Goal: Task Accomplishment & Management: Manage account settings

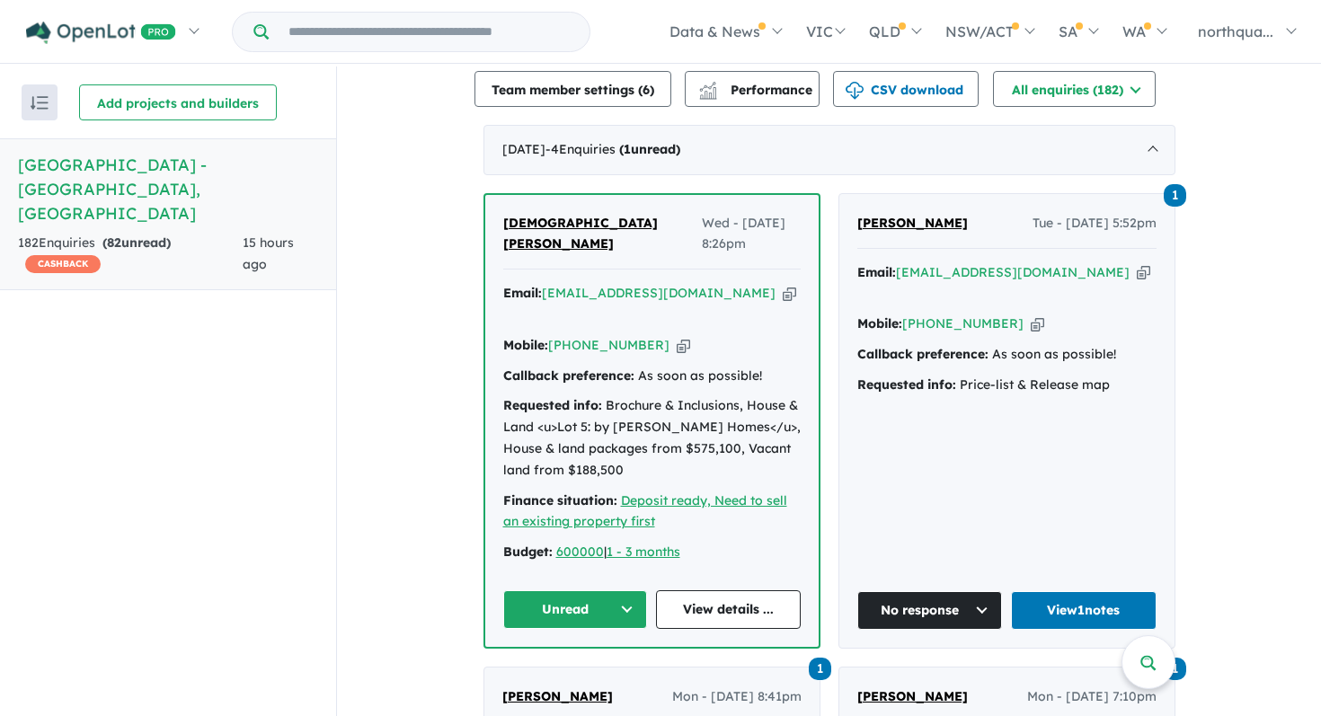
scroll to position [686, 0]
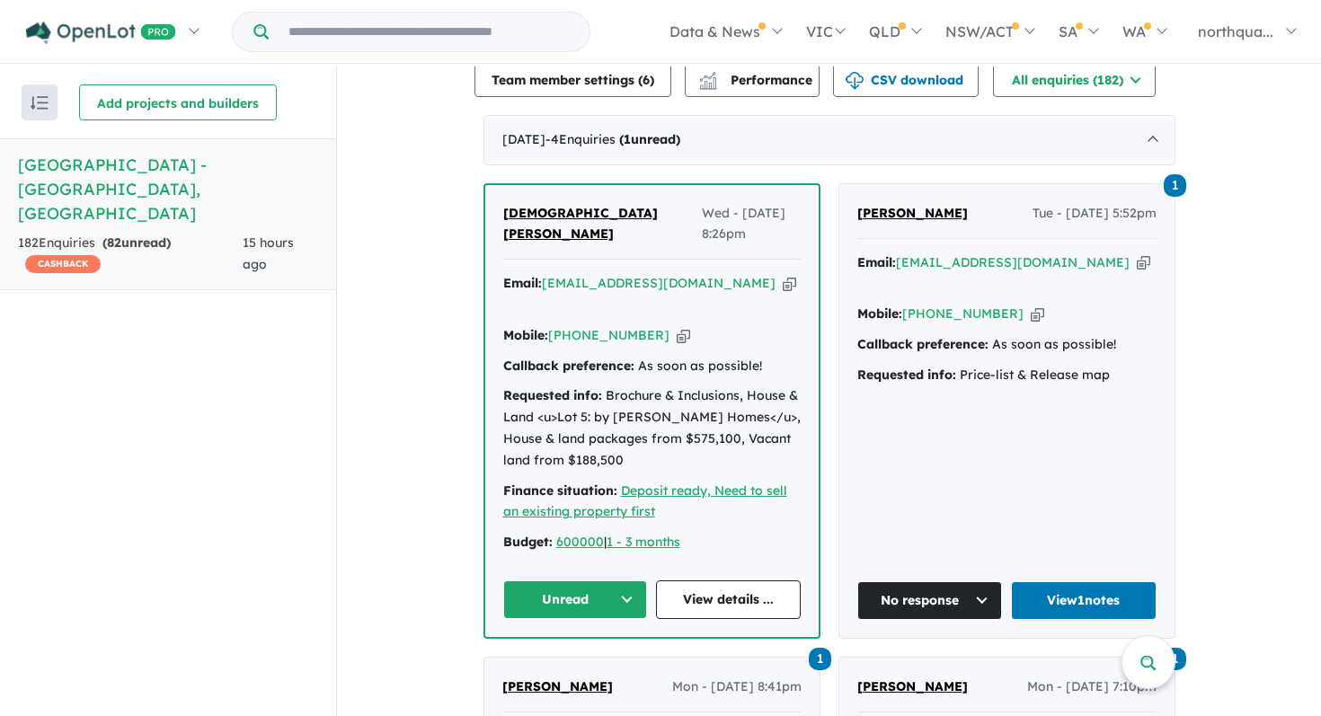
click at [554, 205] on span "[DEMOGRAPHIC_DATA][PERSON_NAME]" at bounding box center [580, 224] width 155 height 38
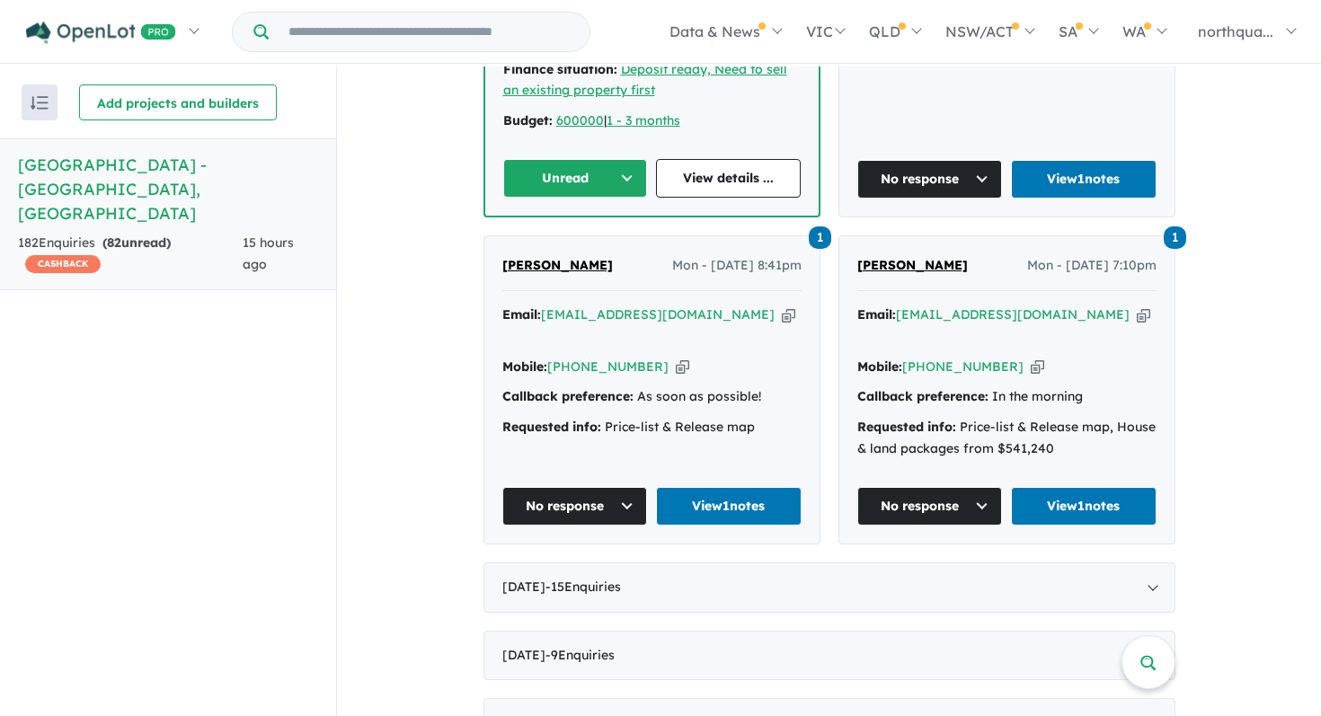
scroll to position [1115, 0]
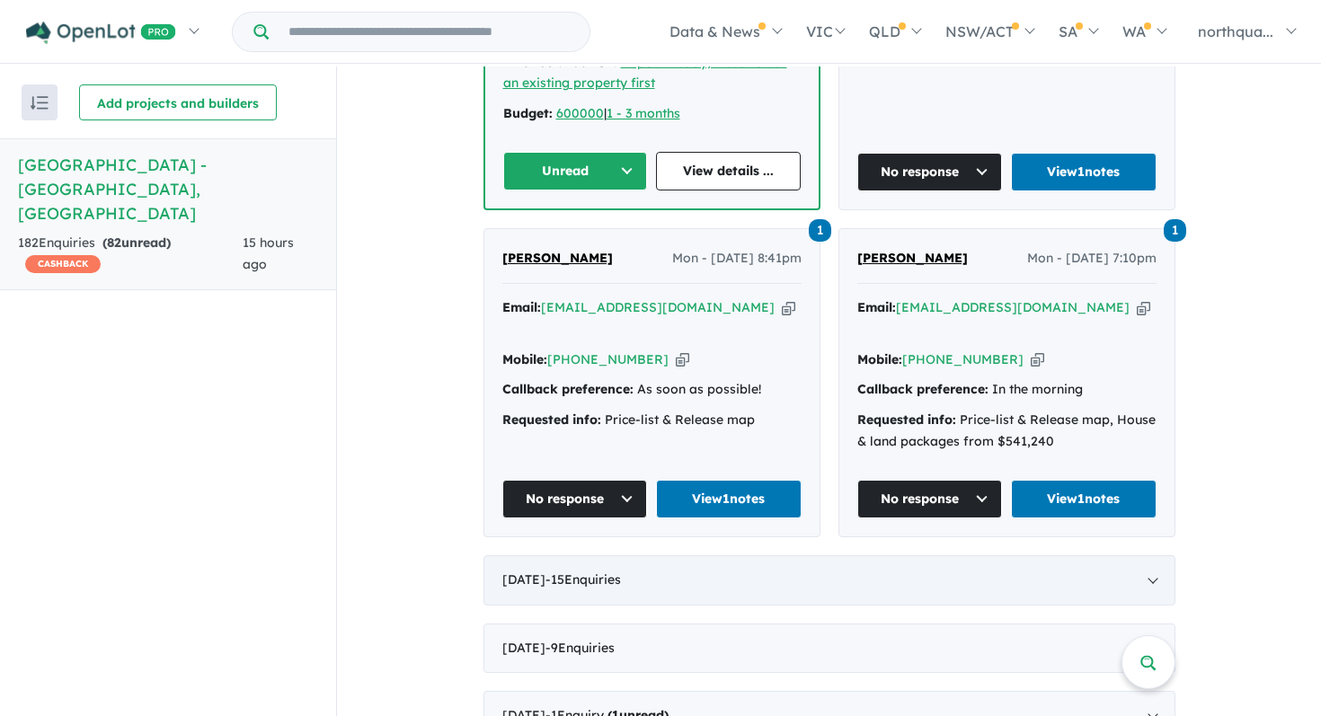
click at [743, 555] on div "[DATE] - 15 Enquir ies ( 0 unread)" at bounding box center [829, 580] width 692 height 50
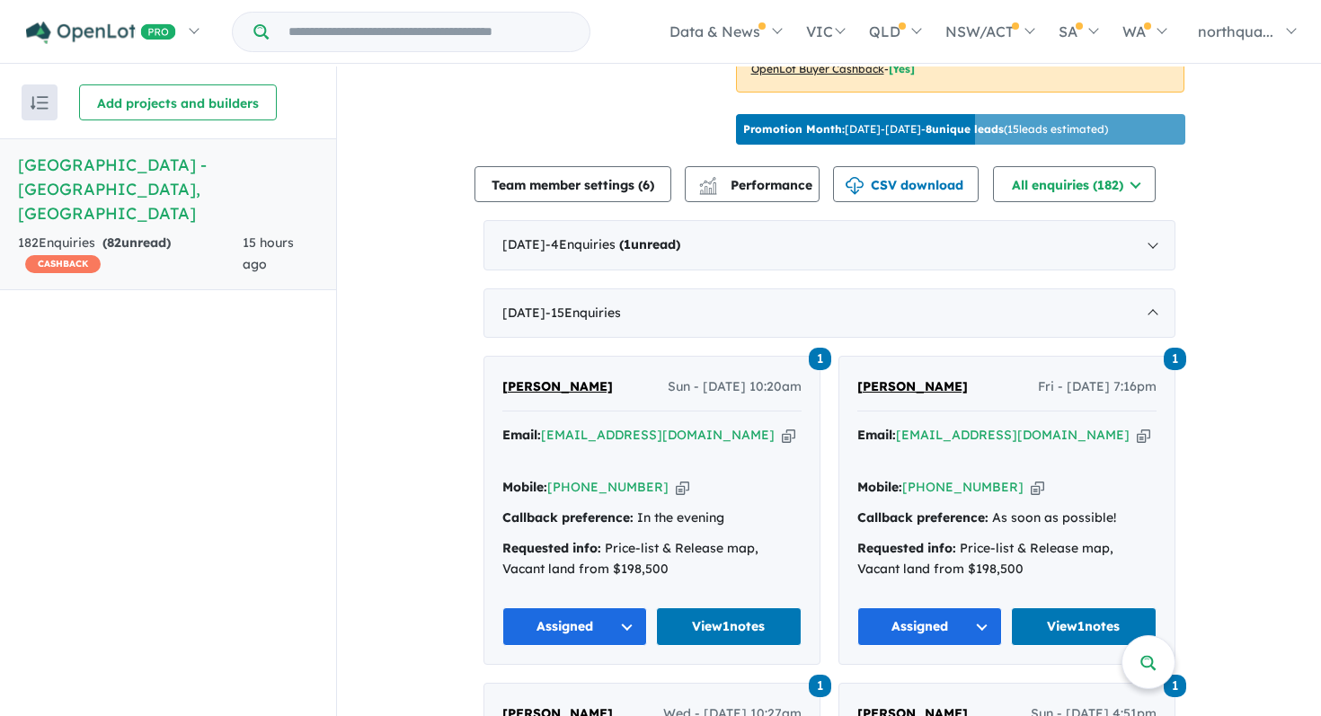
scroll to position [624, 0]
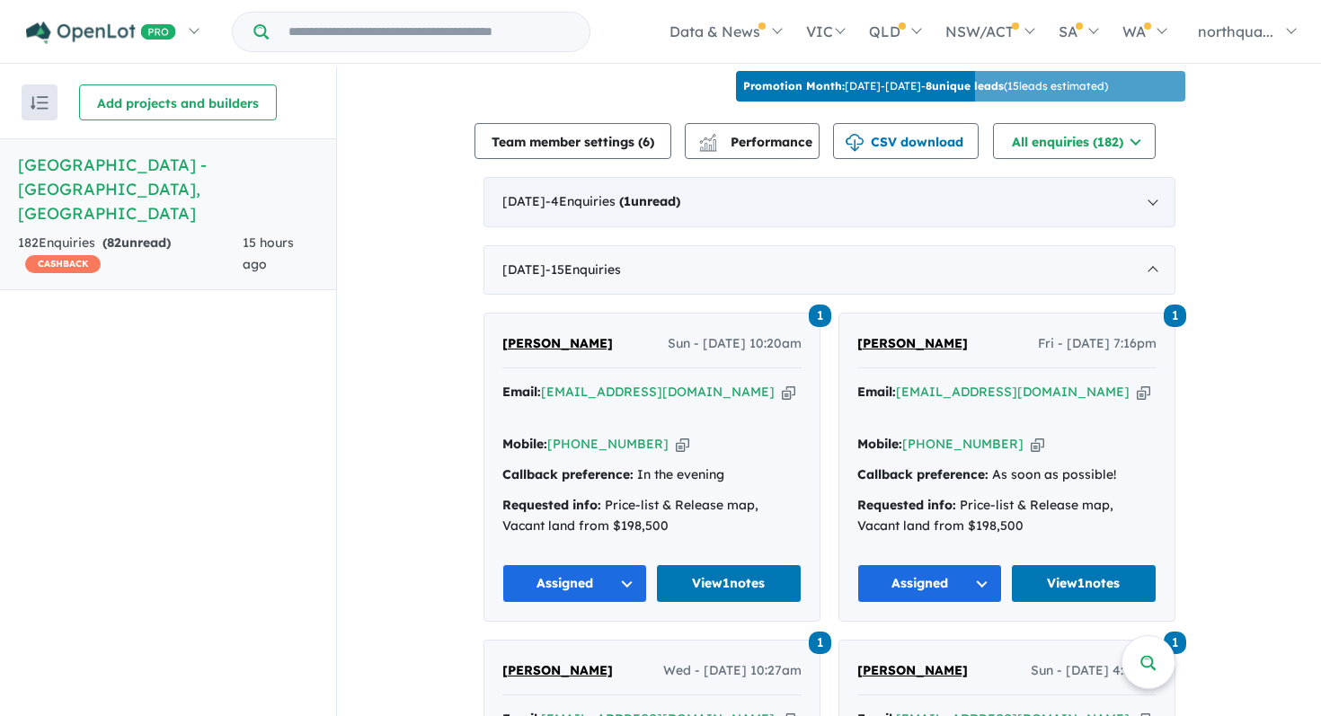
click at [653, 208] on div "September 2025 - 4 Enquir ies ( 1 unread)" at bounding box center [829, 202] width 692 height 50
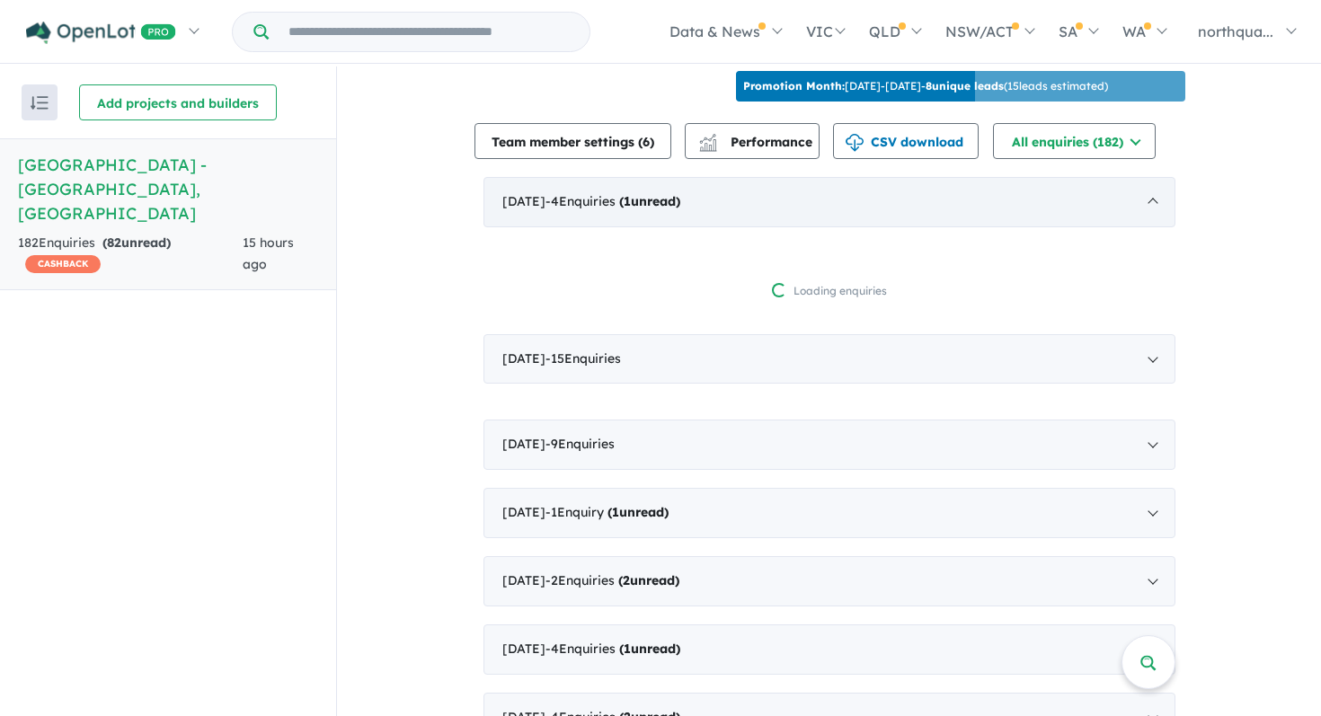
scroll to position [2, 0]
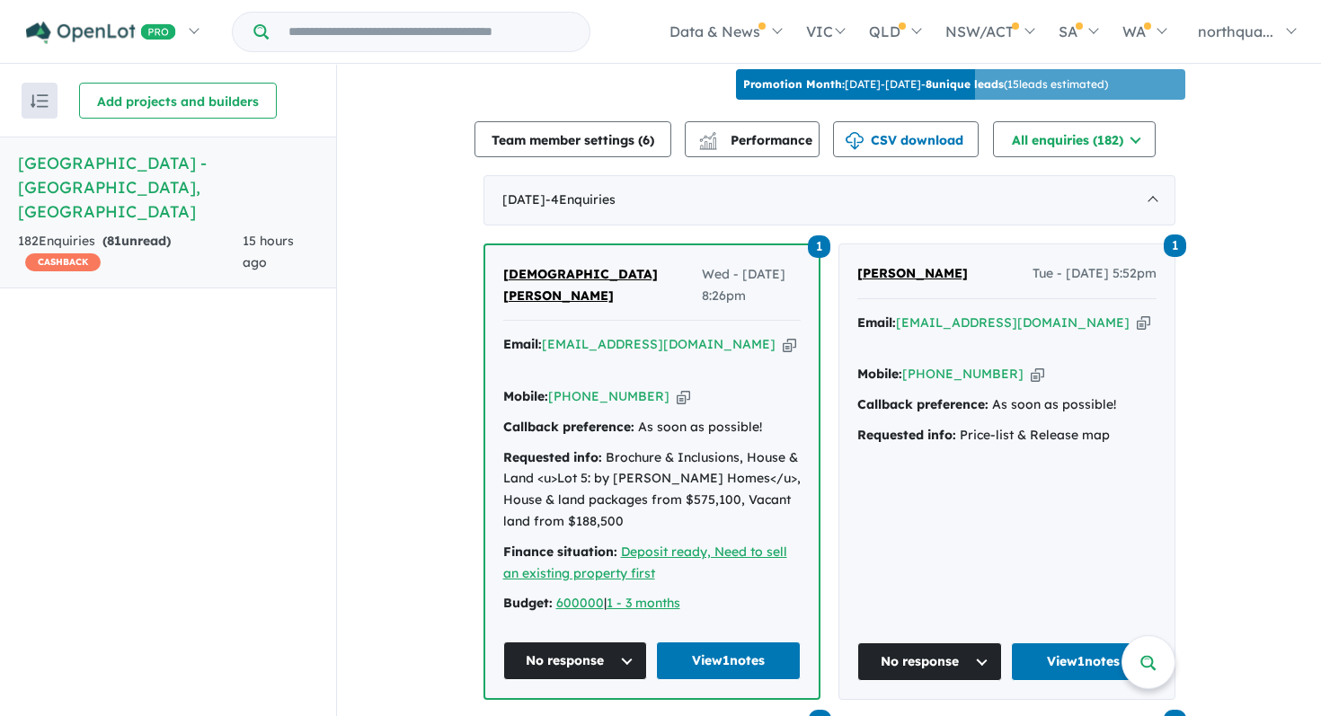
click at [783, 335] on icon "button" at bounding box center [789, 344] width 13 height 19
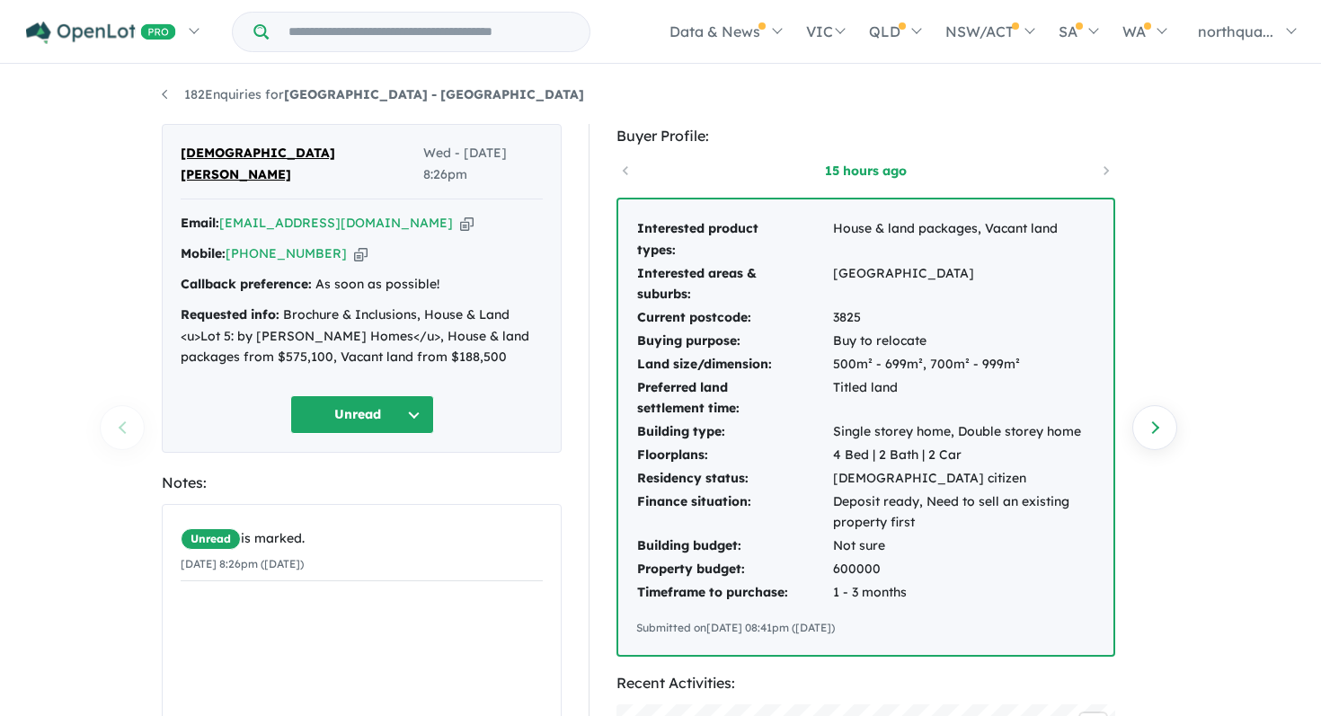
click at [402, 395] on button "Unread" at bounding box center [362, 414] width 144 height 39
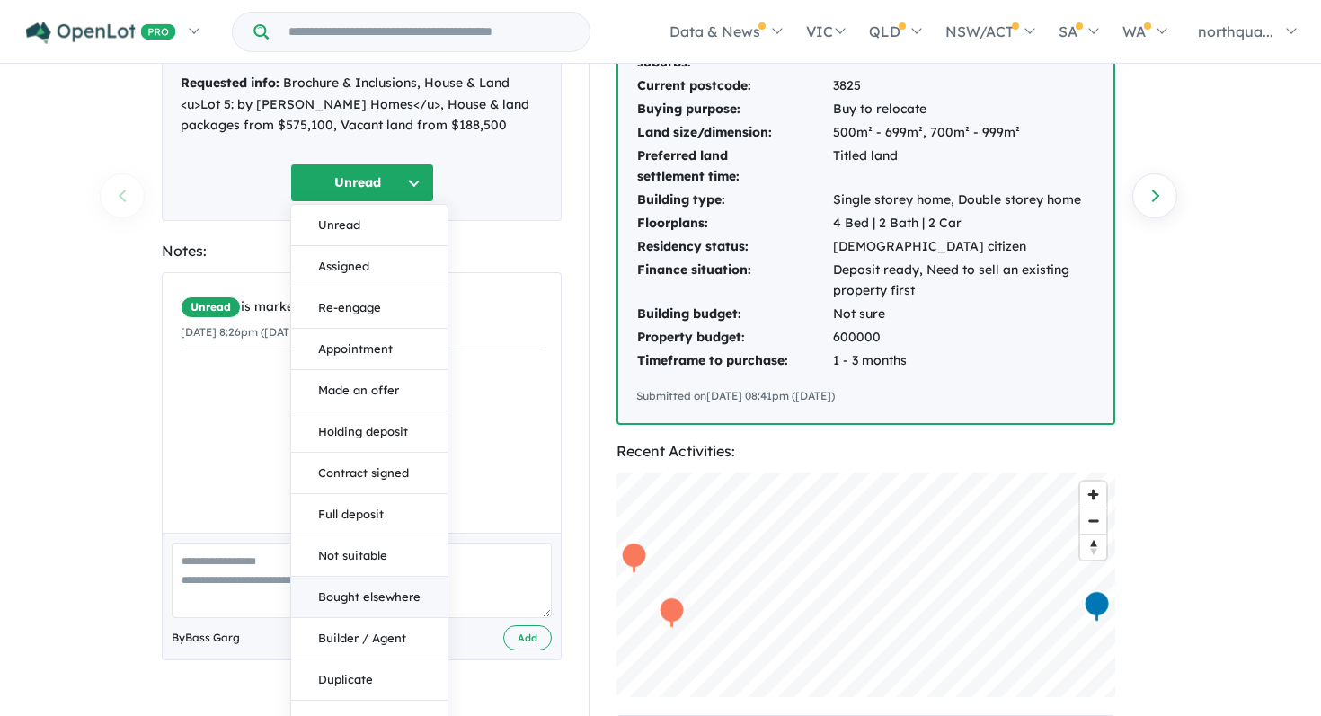
scroll to position [242, 0]
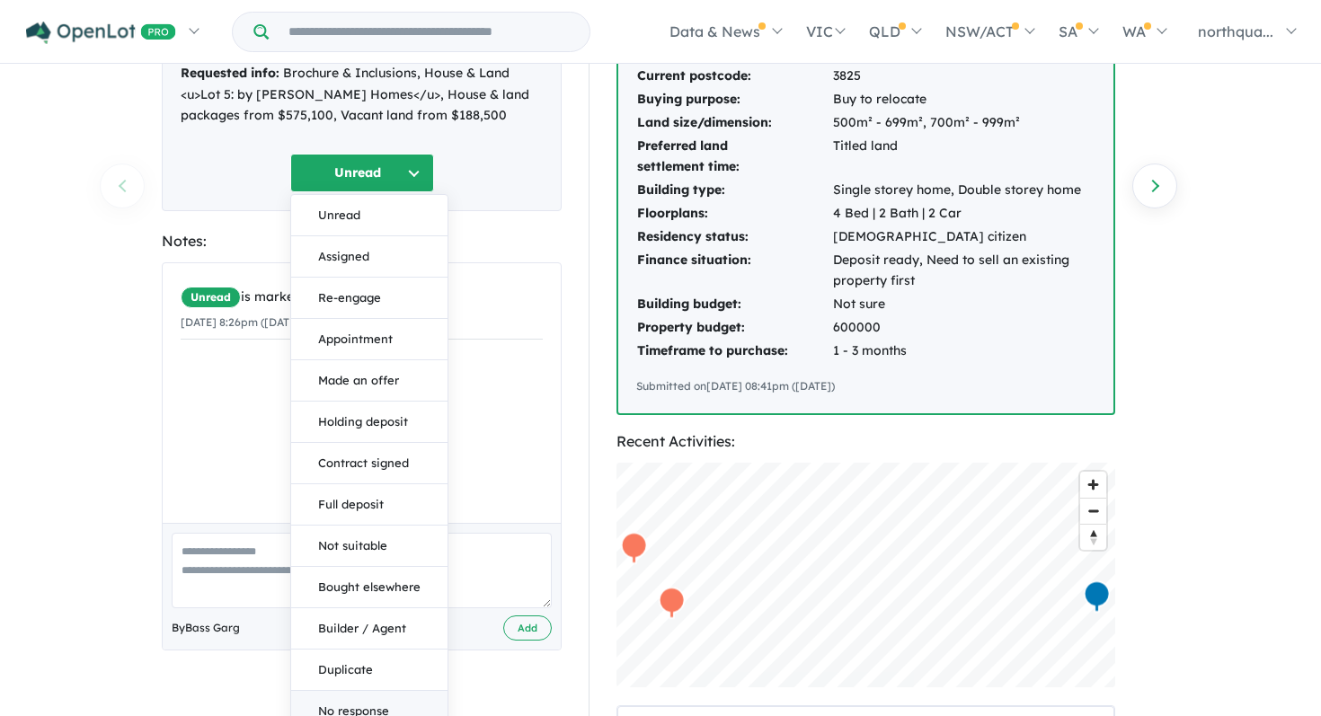
click at [371, 691] on button "No response" at bounding box center [369, 711] width 156 height 40
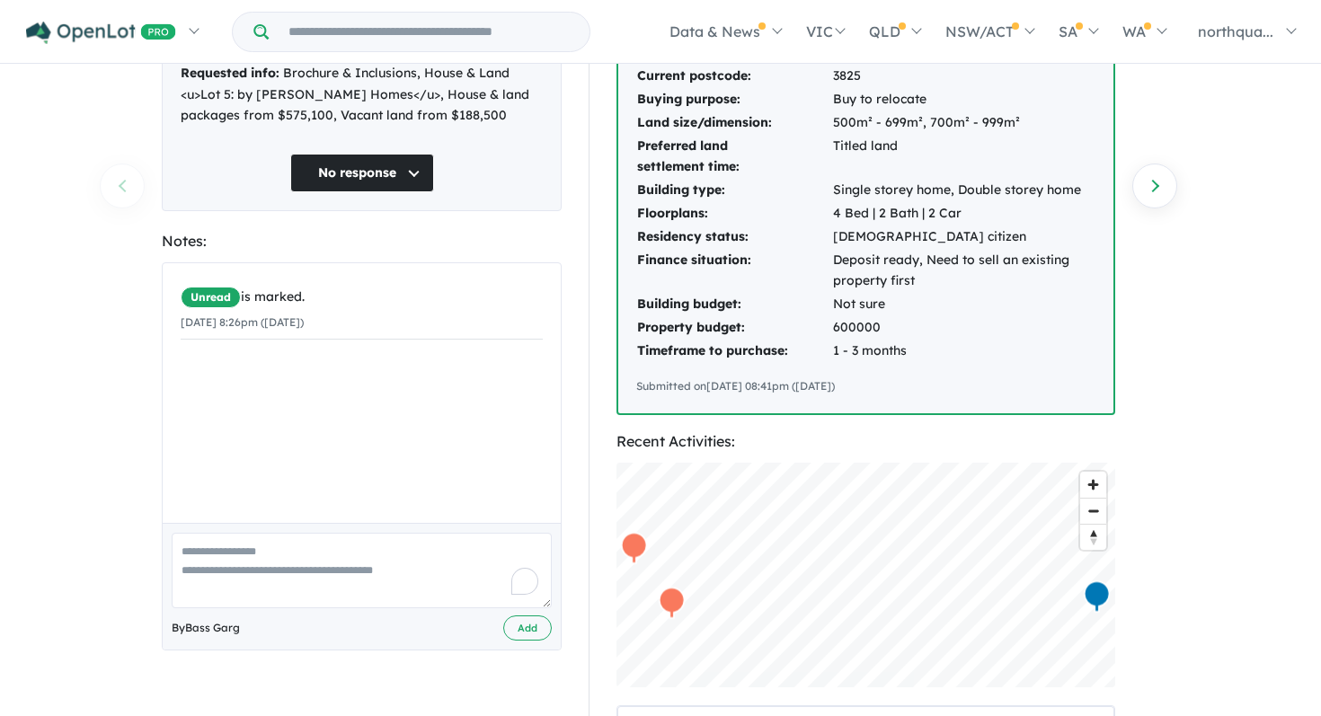
click at [365, 566] on div "Unread is marked. [DATE] 8:26pm ([DATE]) By Bass Garg Add" at bounding box center [362, 456] width 400 height 388
type textarea "*"
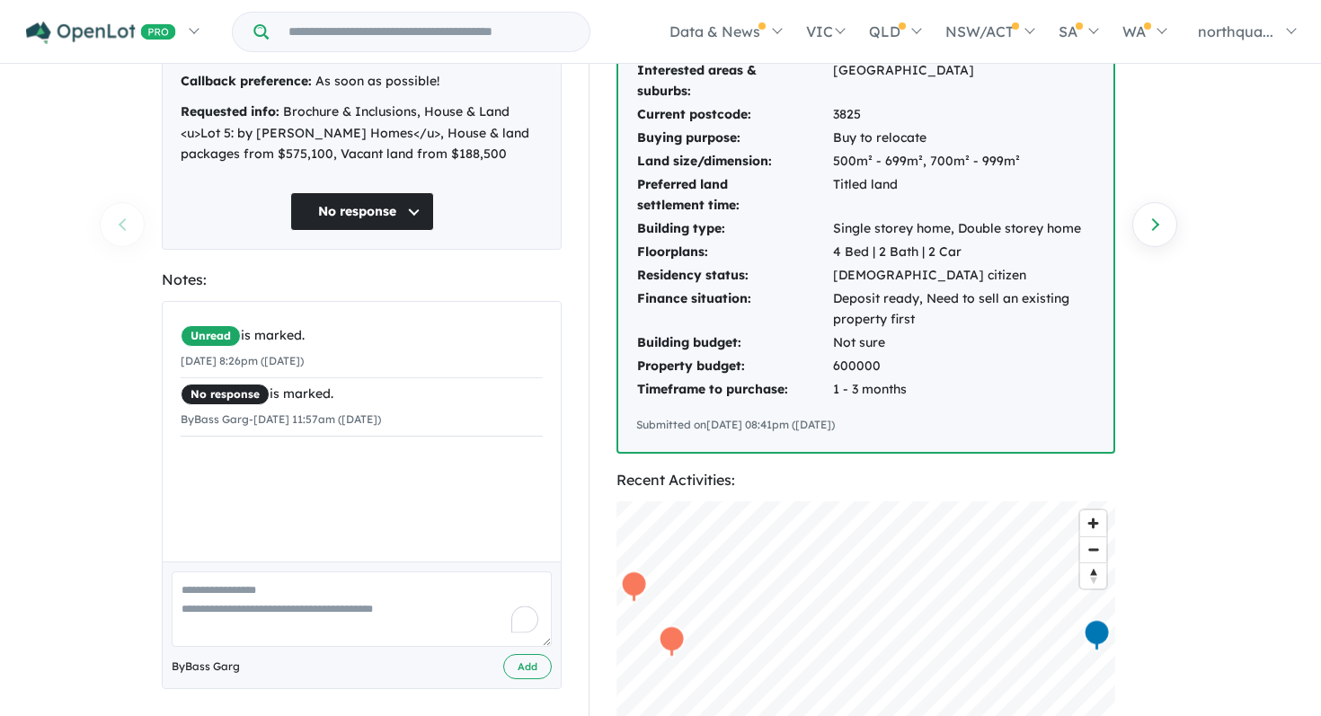
scroll to position [269, 0]
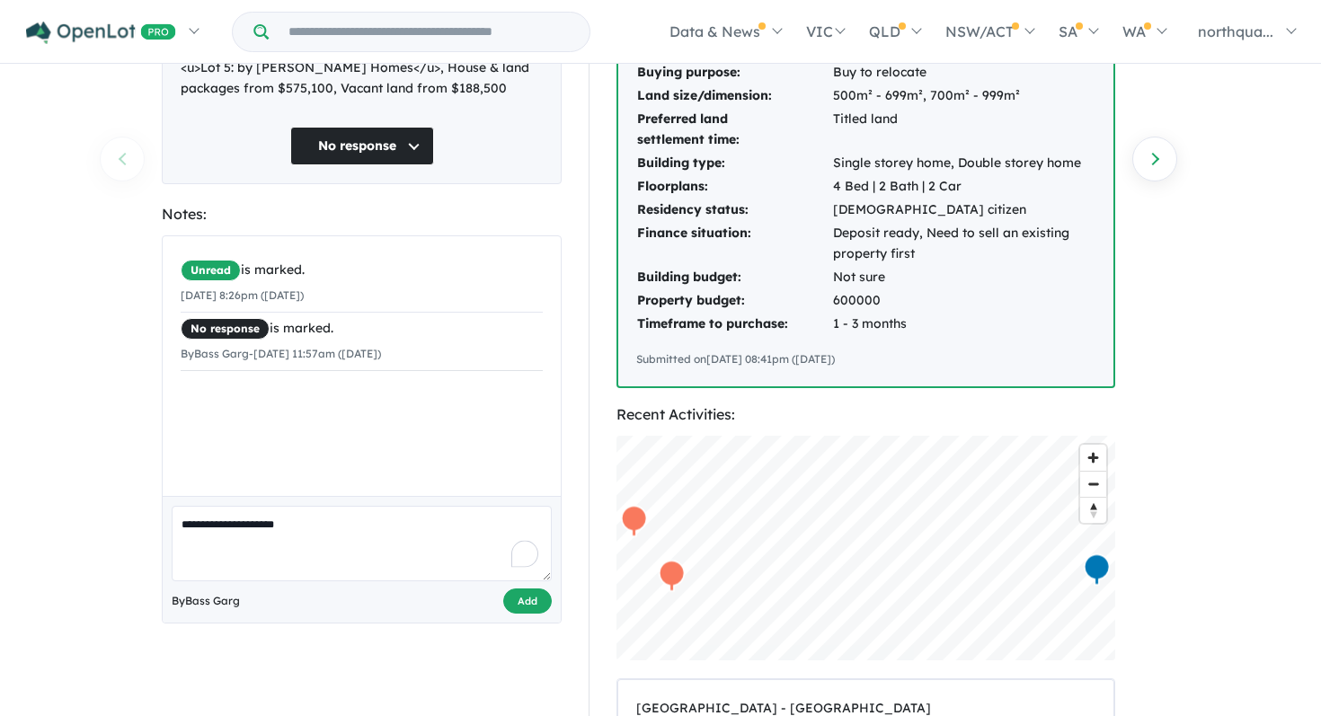
type textarea "**********"
click at [531, 588] on button "Add" at bounding box center [527, 601] width 49 height 26
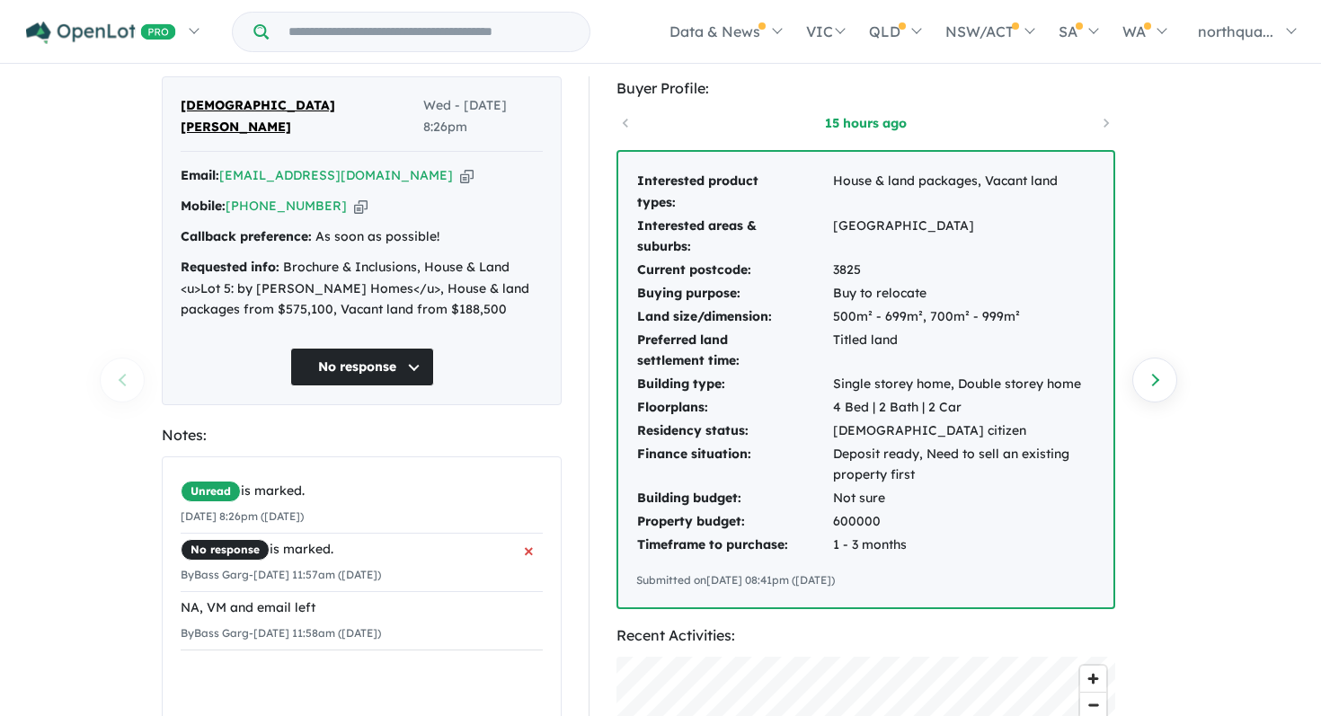
scroll to position [43, 0]
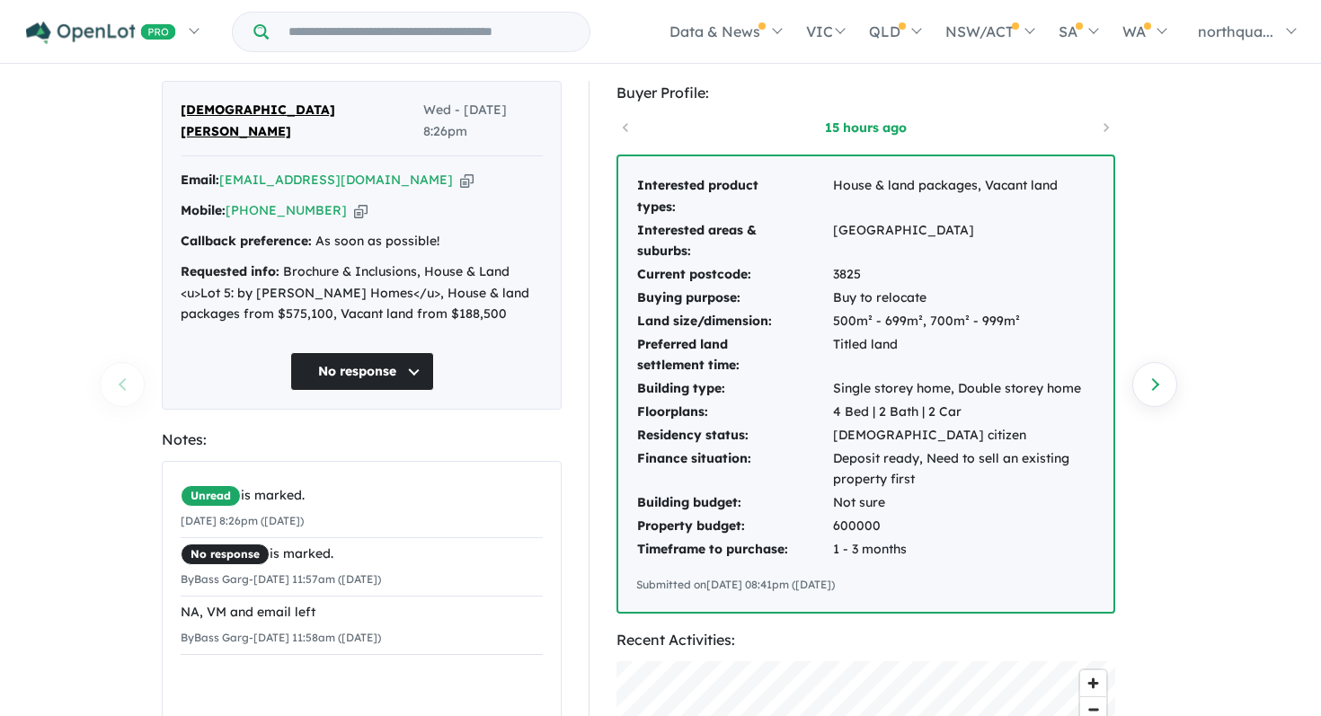
click at [460, 171] on icon "button" at bounding box center [466, 180] width 13 height 19
drag, startPoint x: 166, startPoint y: 109, endPoint x: 241, endPoint y: 111, distance: 74.6
click at [241, 111] on div "[PERSON_NAME] Wed - [DATE] 8:26pm Email: [EMAIL_ADDRESS][DOMAIN_NAME] Copied! M…" at bounding box center [362, 245] width 400 height 329
copy span "[DEMOGRAPHIC_DATA]"
